Goal: Check status: Check status

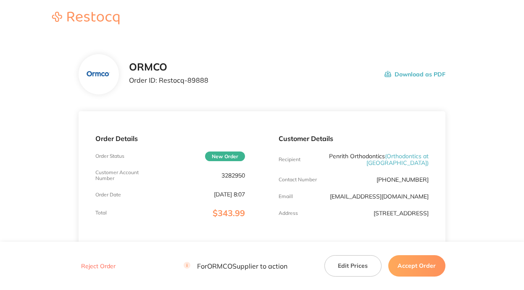
click at [435, 272] on button "Accept Order" at bounding box center [416, 266] width 57 height 21
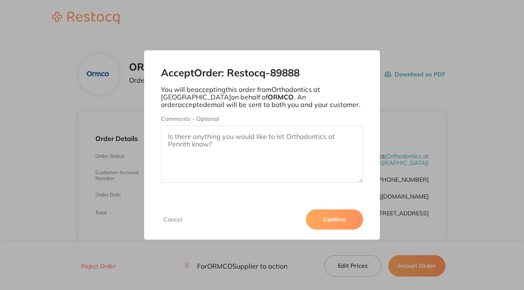
click at [343, 222] on button "Confirm" at bounding box center [334, 220] width 57 height 20
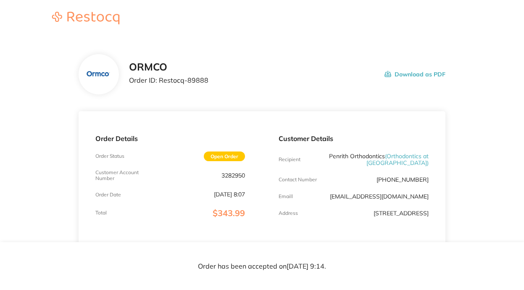
click at [238, 172] on p "3282950" at bounding box center [234, 175] width 24 height 7
copy p "3282950"
drag, startPoint x: 207, startPoint y: 81, endPoint x: 203, endPoint y: 81, distance: 4.6
click at [203, 81] on div "ORMCO Order ID: Restocq- 89888 Download as PDF" at bounding box center [287, 74] width 317 height 26
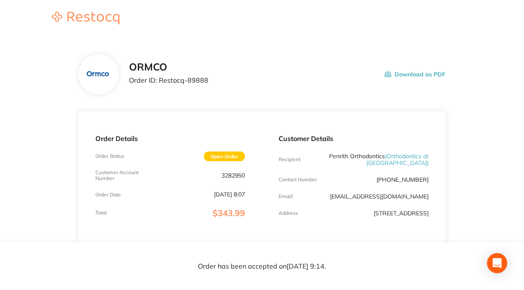
drag, startPoint x: 203, startPoint y: 81, endPoint x: 193, endPoint y: 80, distance: 9.7
click at [193, 80] on p "Order ID: Restocq- 89888" at bounding box center [168, 81] width 79 height 8
click at [193, 79] on p "Order ID: Restocq- 89888" at bounding box center [168, 81] width 79 height 8
copy p "89888"
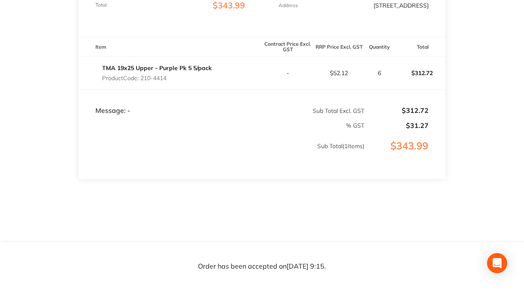
scroll to position [210, 0]
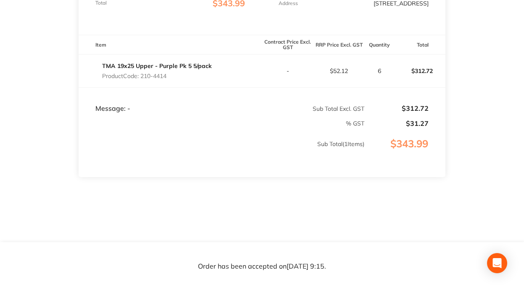
copy p "210-4414"
drag, startPoint x: 171, startPoint y: 81, endPoint x: 143, endPoint y: 81, distance: 28.2
click at [143, 79] on p "Product Code: 210-4414" at bounding box center [157, 76] width 110 height 7
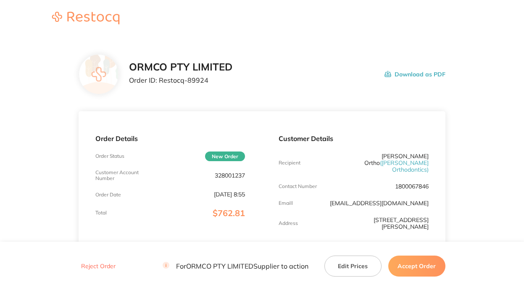
click at [402, 268] on button "Accept Order" at bounding box center [416, 266] width 57 height 21
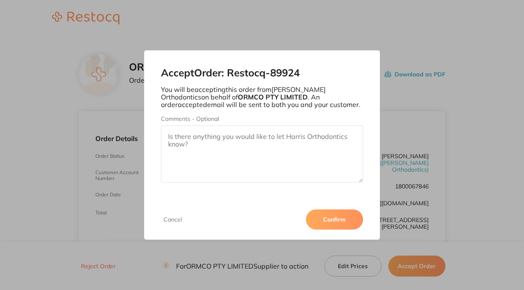
click at [330, 224] on button "Confirm" at bounding box center [334, 220] width 57 height 20
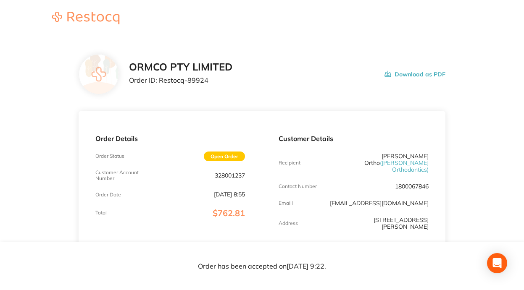
click at [197, 79] on p "Order ID: Restocq- 89924" at bounding box center [180, 81] width 103 height 8
copy p "89924"
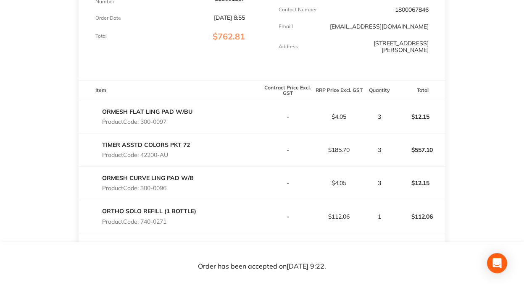
scroll to position [168, 0]
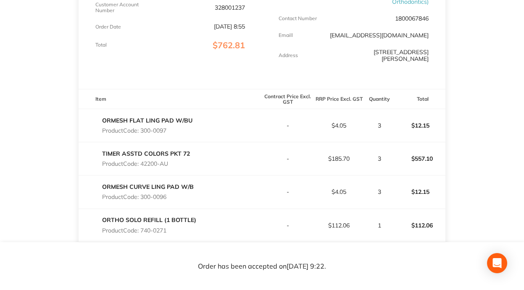
drag, startPoint x: 170, startPoint y: 124, endPoint x: 143, endPoint y: 124, distance: 26.9
click at [143, 127] on p "Product Code: 300-0097" at bounding box center [147, 130] width 90 height 7
copy p "300-0097"
copy p "42200-AU"
drag, startPoint x: 170, startPoint y: 157, endPoint x: 143, endPoint y: 156, distance: 27.0
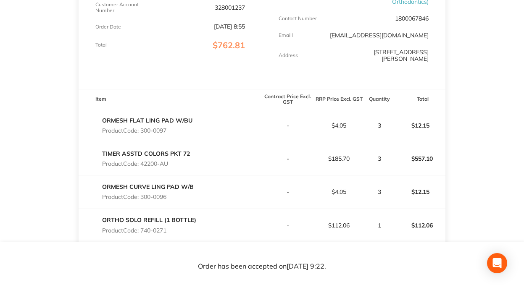
click at [143, 161] on p "Product Code: 42200-AU" at bounding box center [146, 164] width 88 height 7
copy p "300-0096"
drag, startPoint x: 169, startPoint y: 193, endPoint x: 142, endPoint y: 192, distance: 26.5
click at [142, 194] on p "Product Code: 300-0096" at bounding box center [148, 197] width 92 height 7
copy p "740-0271"
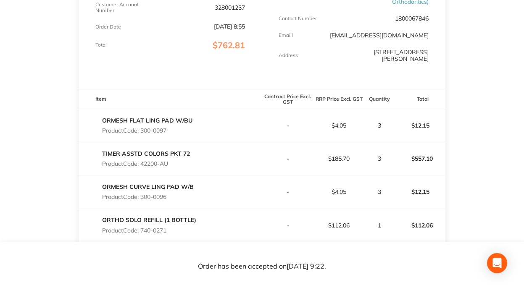
drag, startPoint x: 159, startPoint y: 225, endPoint x: 142, endPoint y: 224, distance: 17.3
click at [142, 227] on p "Product Code: 740-0271" at bounding box center [149, 230] width 94 height 7
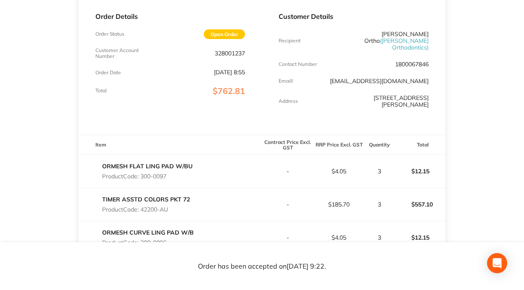
scroll to position [0, 0]
